Goal: Information Seeking & Learning: Learn about a topic

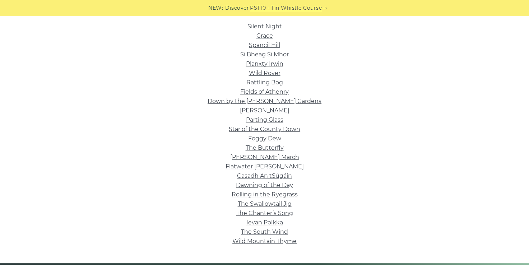
scroll to position [158, 0]
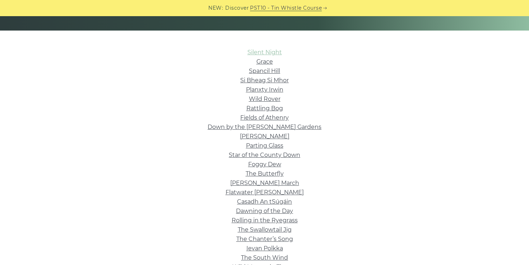
click at [266, 50] on link "Silent Night" at bounding box center [265, 52] width 34 height 7
click at [264, 73] on link "Spancil Hill" at bounding box center [264, 71] width 31 height 7
click at [257, 163] on link "Foggy Dew" at bounding box center [264, 164] width 33 height 7
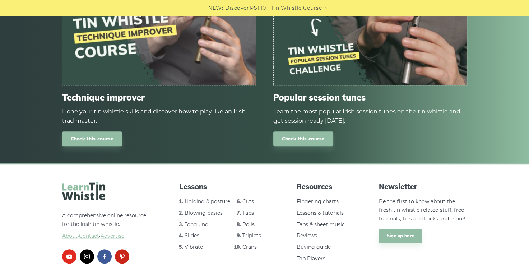
scroll to position [583, 0]
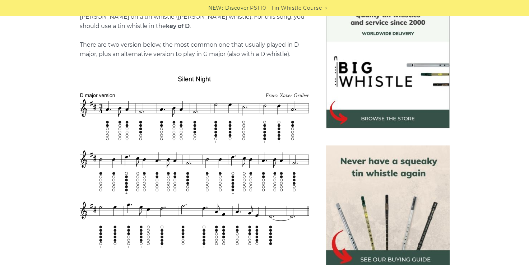
scroll to position [216, 0]
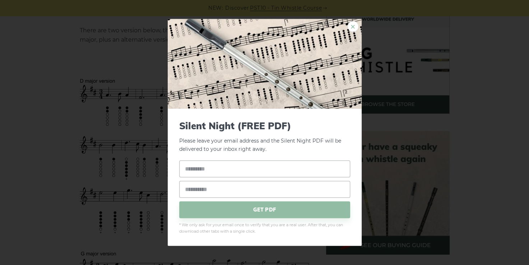
click at [354, 27] on link "×" at bounding box center [353, 26] width 11 height 11
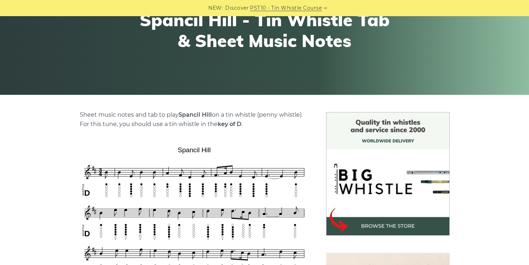
scroll to position [115, 0]
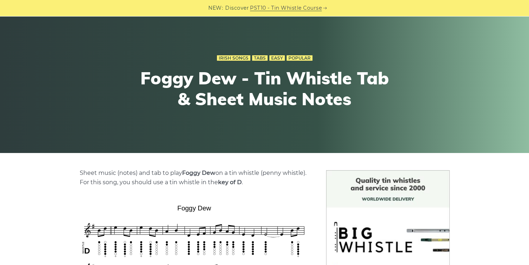
scroll to position [101, 0]
